Goal: Information Seeking & Learning: Understand process/instructions

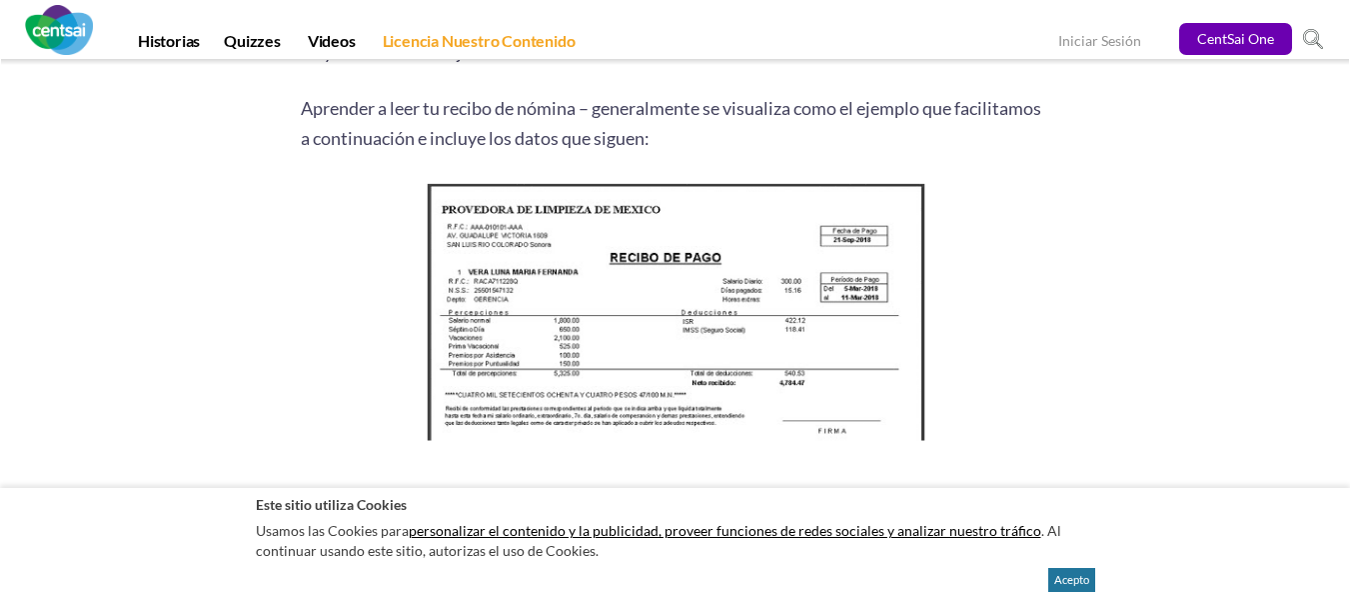
scroll to position [2598, 0]
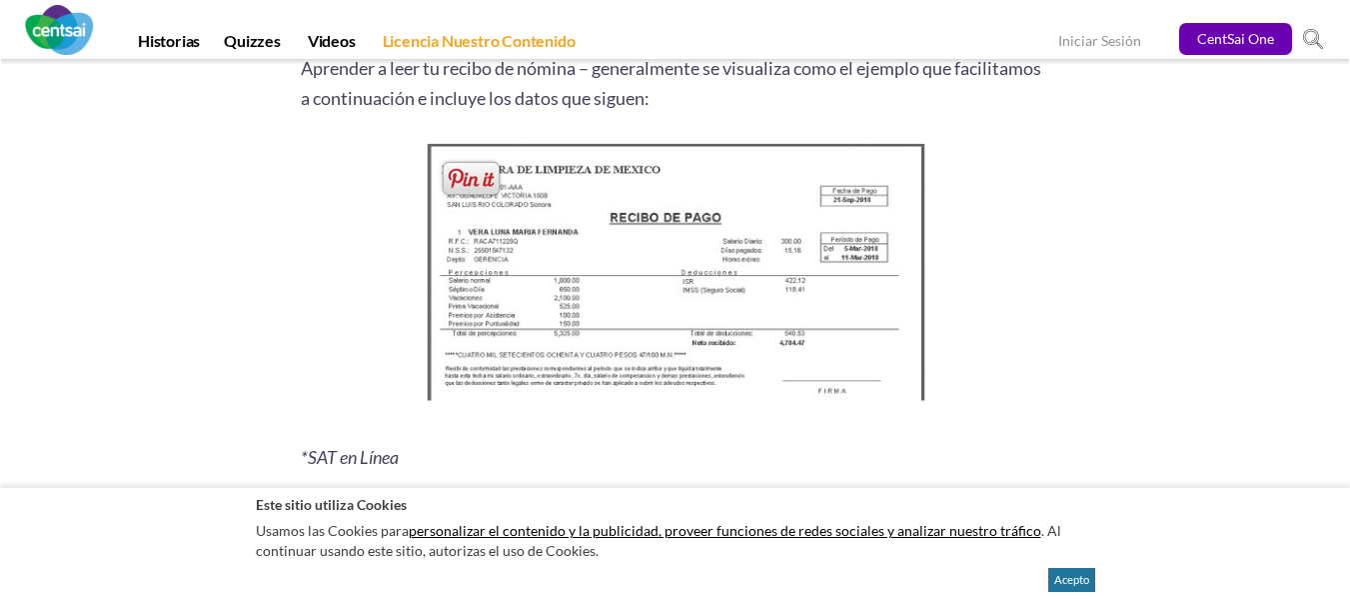
click at [649, 343] on img at bounding box center [675, 277] width 513 height 279
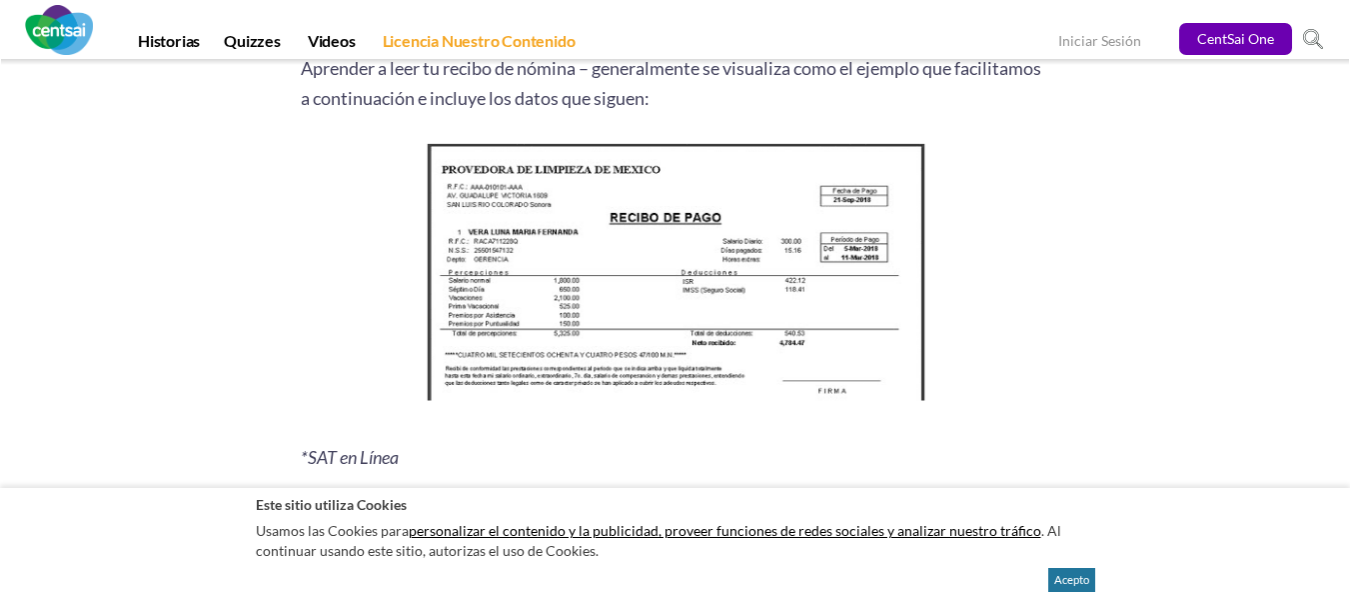
scroll to position [2638, 0]
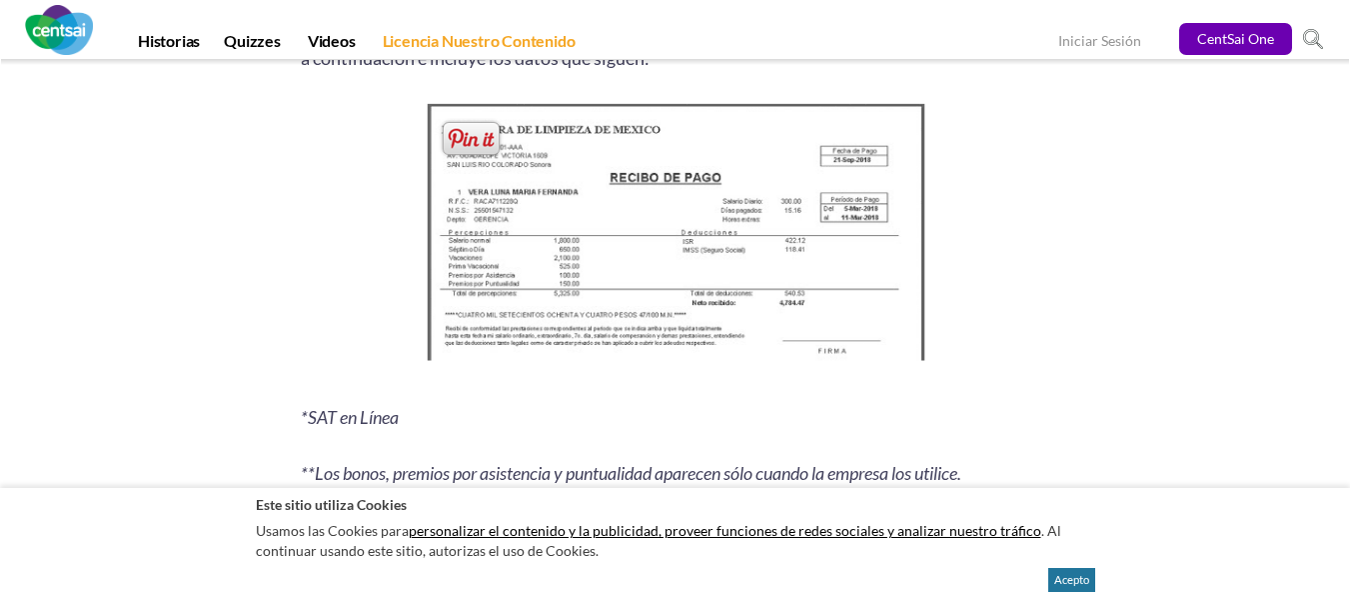
click at [680, 263] on img at bounding box center [675, 237] width 513 height 279
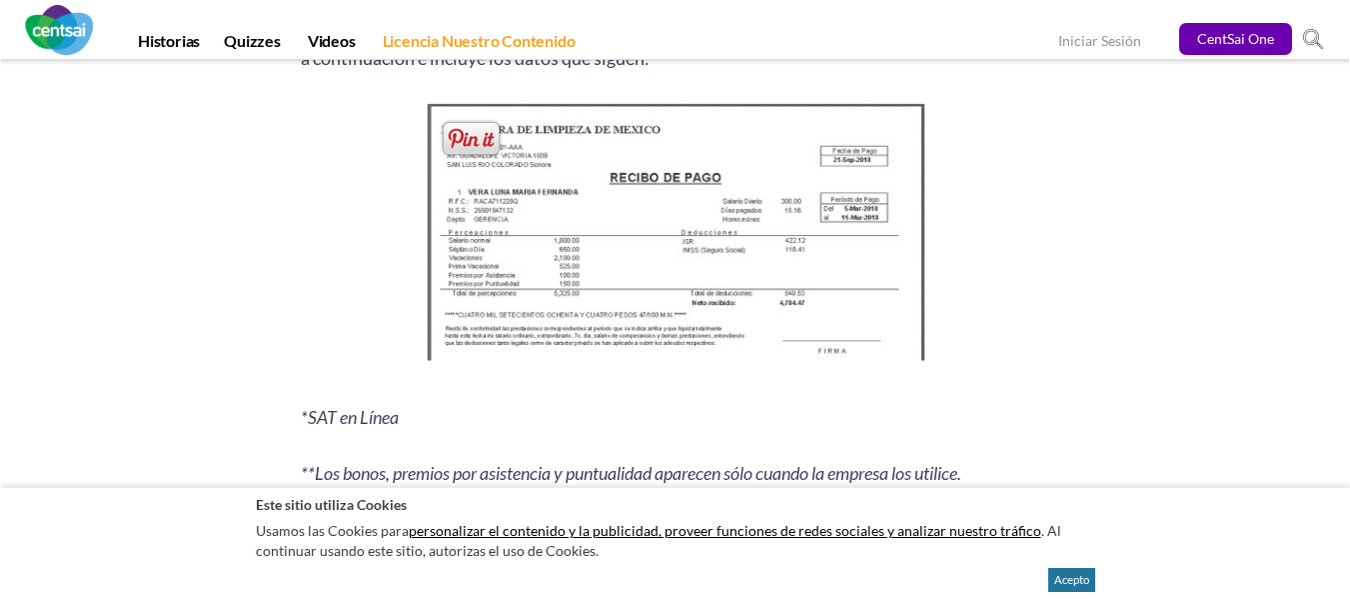
click at [680, 263] on img at bounding box center [675, 237] width 513 height 279
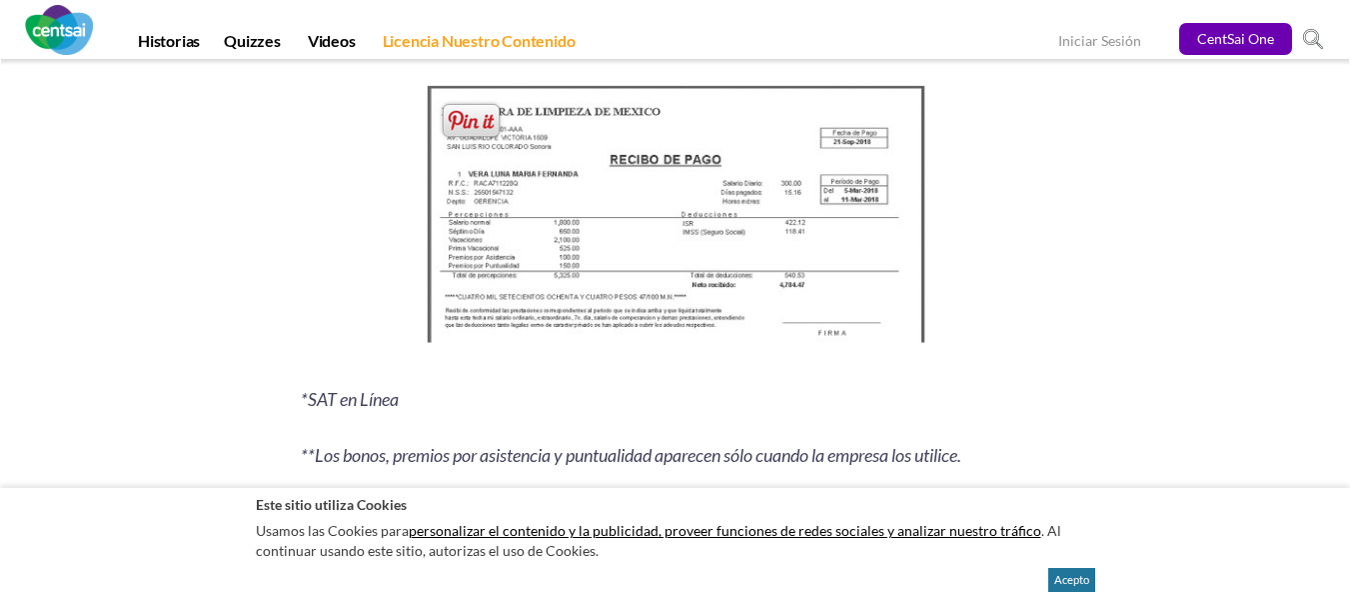
scroll to position [2657, 0]
